Goal: Task Accomplishment & Management: Understand process/instructions

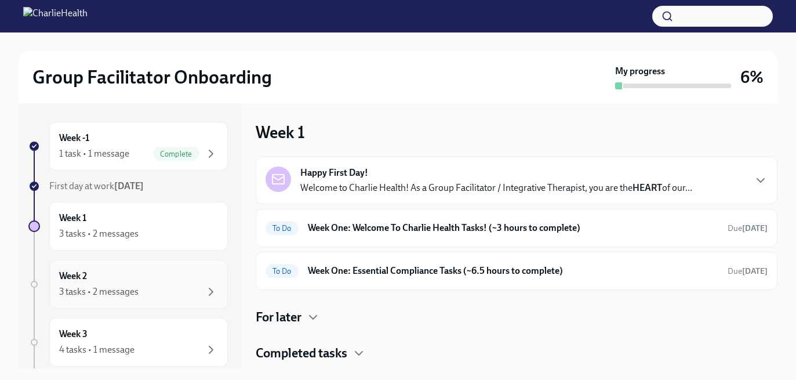
scroll to position [17, 0]
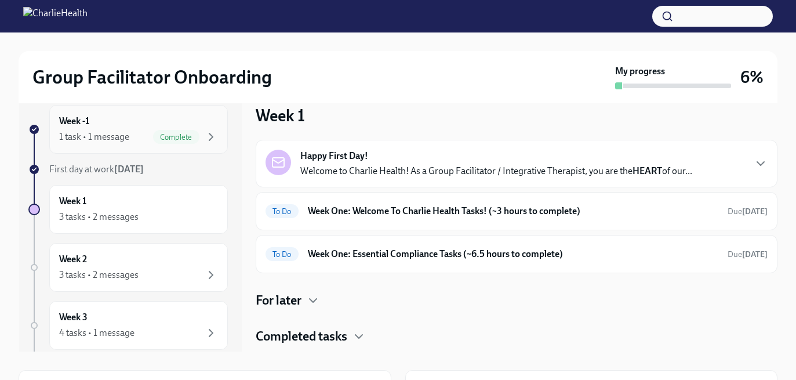
click at [174, 145] on div "Week -1 1 task • 1 message Complete" at bounding box center [138, 129] width 179 height 49
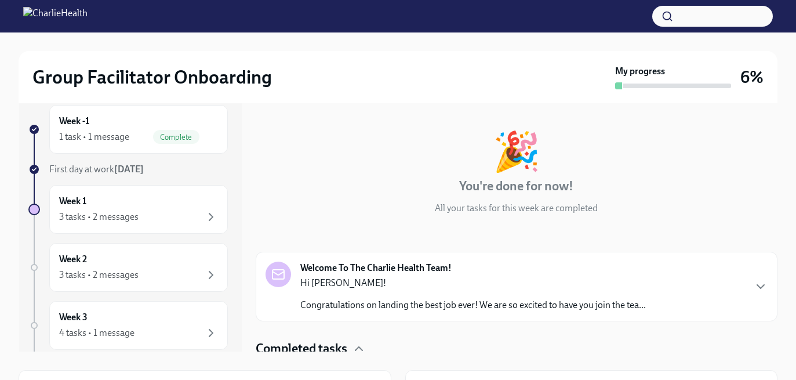
scroll to position [28, 0]
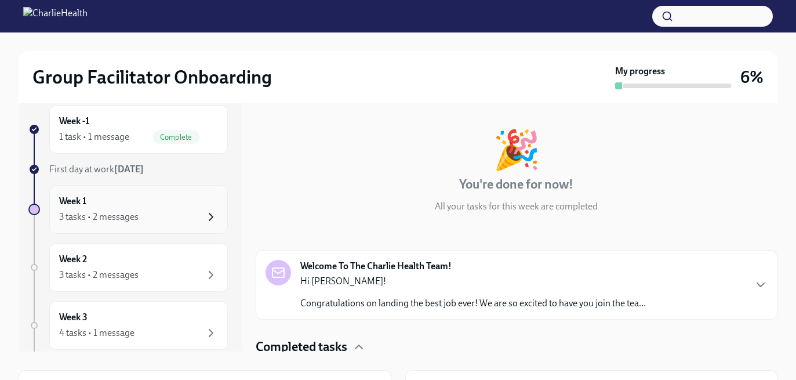
click at [205, 210] on icon "button" at bounding box center [211, 217] width 14 height 14
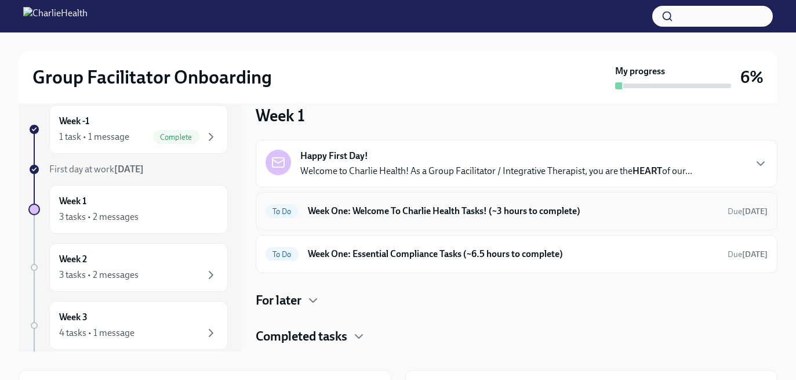
click at [323, 219] on div "To Do Week One: Welcome To Charlie Health Tasks! (~3 hours to complete) Due [DA…" at bounding box center [517, 211] width 502 height 19
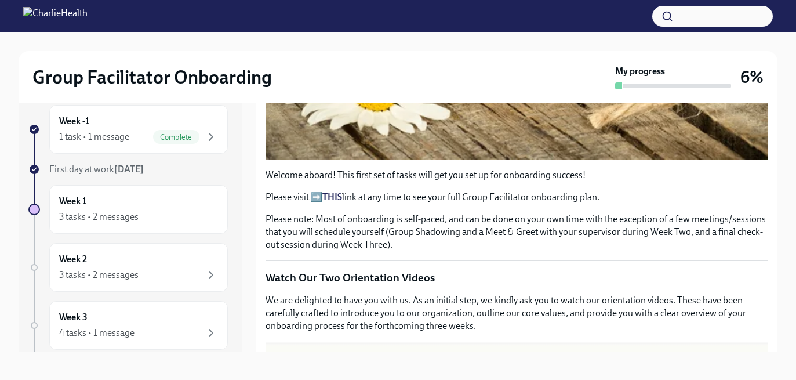
scroll to position [349, 0]
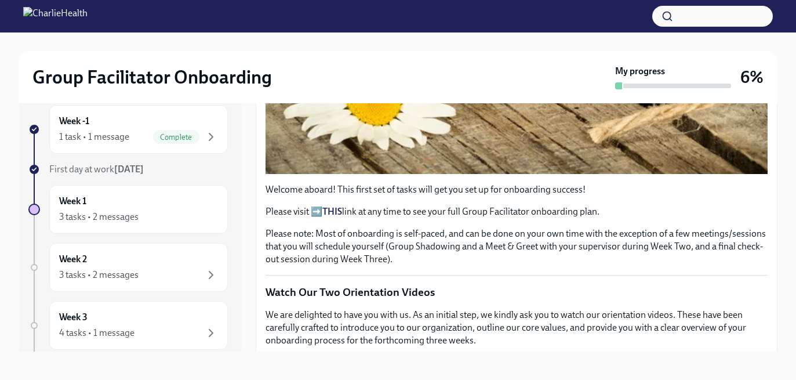
click at [337, 211] on strong "THIS" at bounding box center [332, 211] width 20 height 11
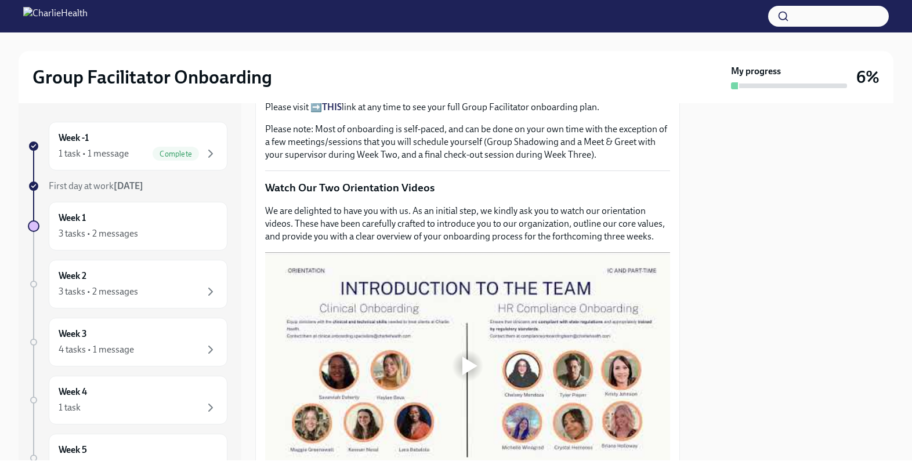
scroll to position [445, 0]
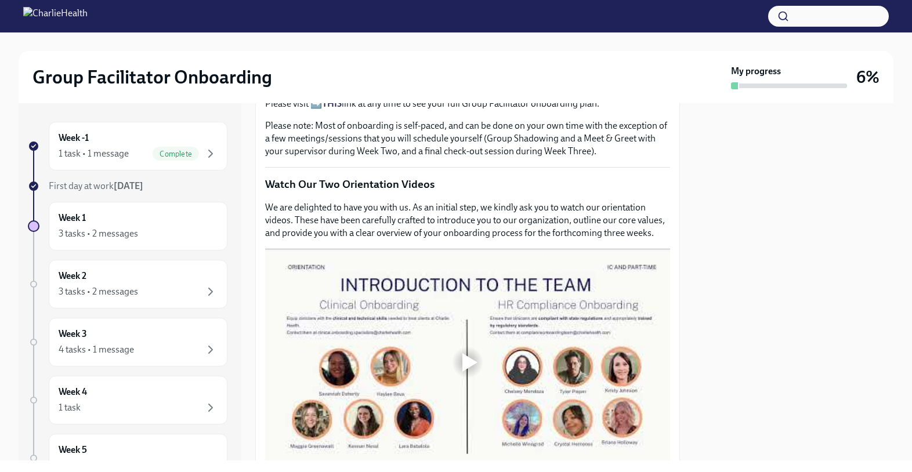
click at [463, 355] on div at bounding box center [469, 362] width 15 height 19
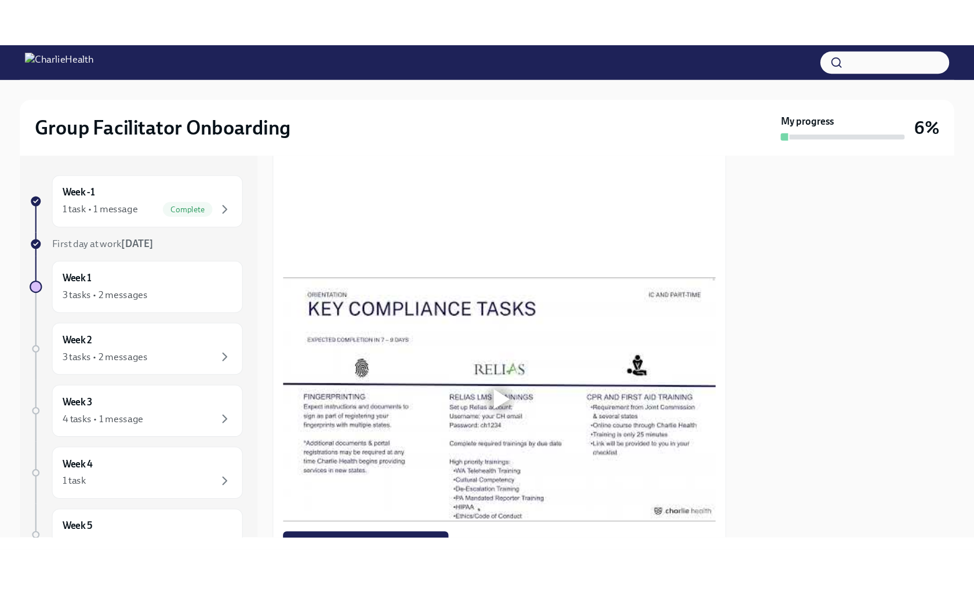
scroll to position [754, 0]
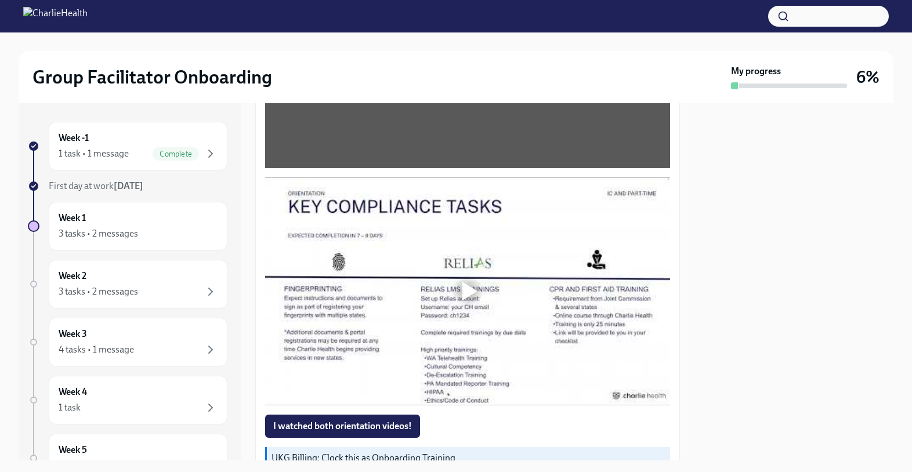
click at [473, 292] on div at bounding box center [469, 291] width 15 height 19
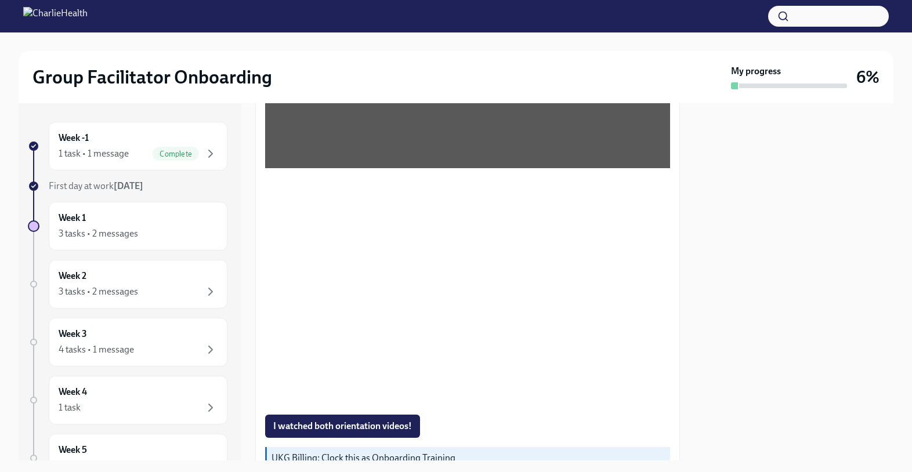
click at [796, 322] on div at bounding box center [794, 281] width 200 height 357
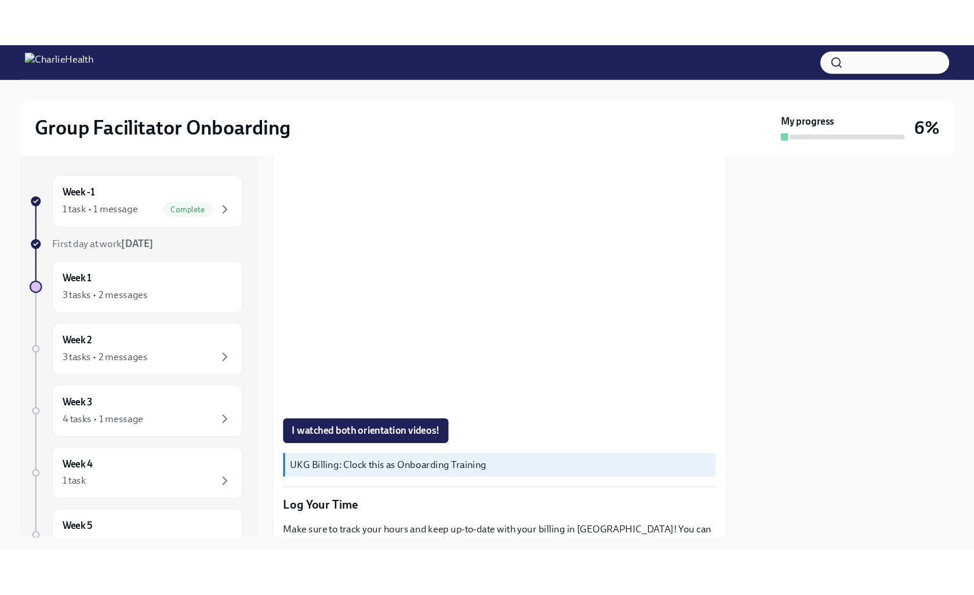
scroll to position [827, 0]
